Goal: Manage account settings

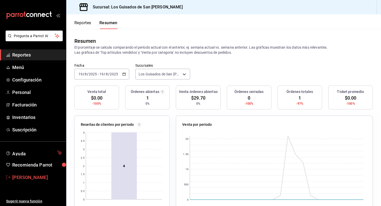
click at [38, 174] on link "[PERSON_NAME]" at bounding box center [33, 177] width 66 height 11
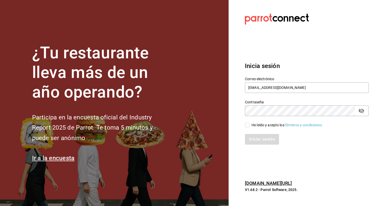
click at [249, 125] on input "He leído y acepto los Términos y condiciones." at bounding box center [247, 125] width 5 height 5
checkbox input "true"
click at [270, 136] on button "Iniciar sesión" at bounding box center [262, 139] width 35 height 11
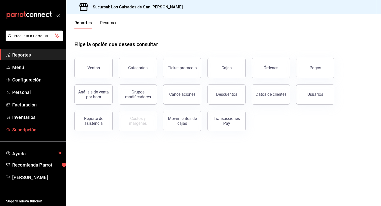
click at [24, 128] on span "Suscripción" at bounding box center [37, 130] width 50 height 7
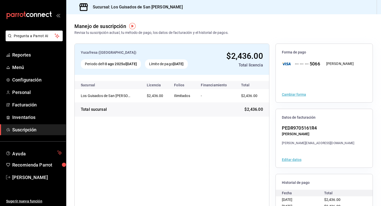
click at [290, 159] on button "Editar datos" at bounding box center [292, 160] width 20 height 4
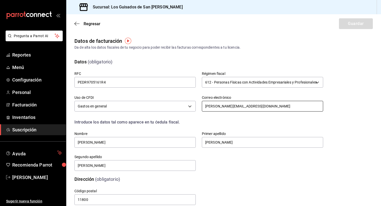
click at [242, 109] on input "r.petricioli@adelantadito.com" at bounding box center [262, 106] width 121 height 11
drag, startPoint x: 202, startPoint y: 108, endPoint x: 220, endPoint y: 108, distance: 18.1
click at [220, 108] on input "r.petricioli@adelantadito.com" at bounding box center [262, 106] width 121 height 11
click at [235, 107] on input "rpetricioli97@adelantadito.com" at bounding box center [262, 106] width 121 height 11
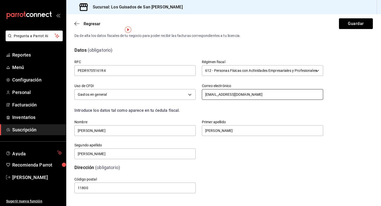
scroll to position [11, 0]
type input "rpetricioli97@gmail.com"
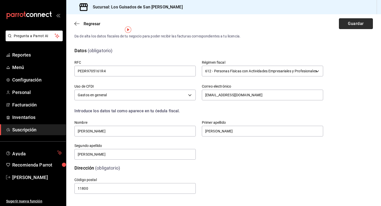
click at [347, 23] on button "Guardar" at bounding box center [356, 23] width 34 height 11
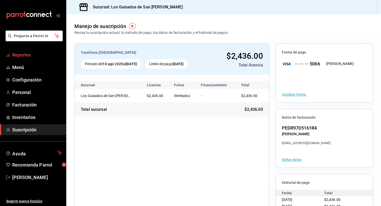
click at [40, 57] on span "Reportes" at bounding box center [37, 55] width 50 height 7
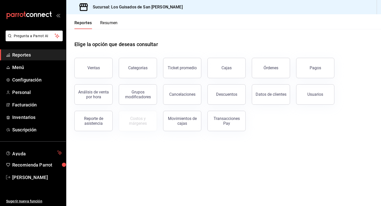
click at [104, 21] on button "Resumen" at bounding box center [109, 24] width 18 height 9
